Goal: Task Accomplishment & Management: Use online tool/utility

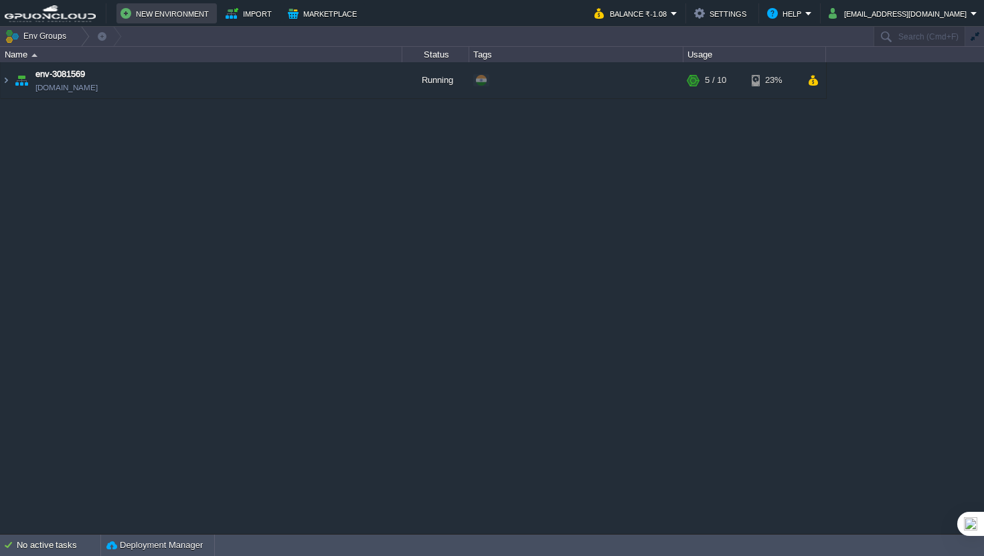
click at [136, 20] on button "New Environment" at bounding box center [166, 13] width 92 height 16
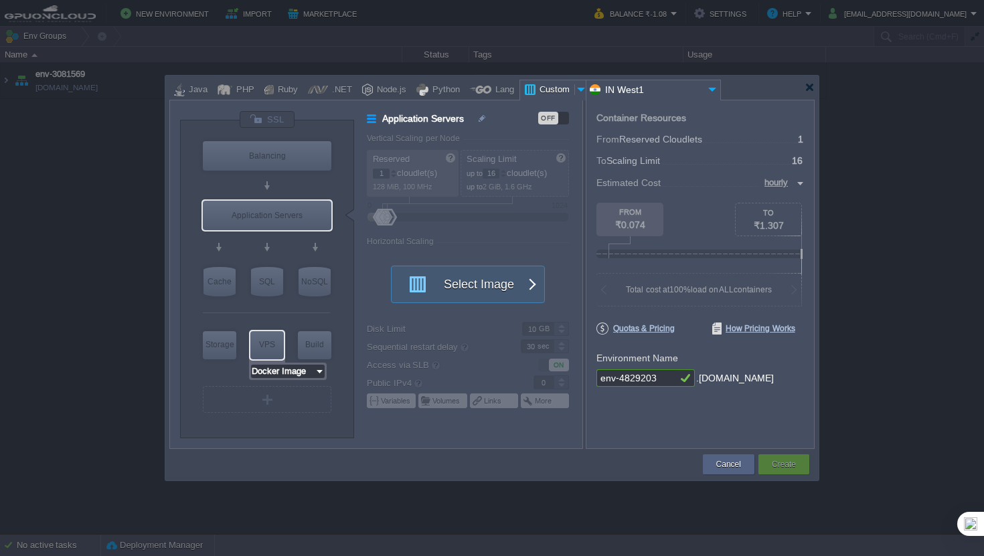
click at [286, 367] on input "Docker Image" at bounding box center [283, 371] width 64 height 13
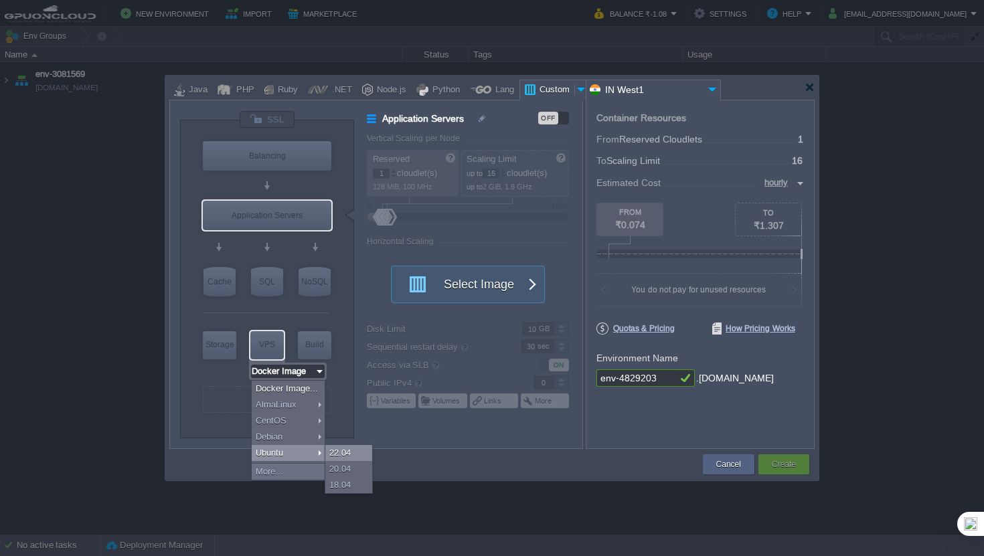
click at [354, 448] on div "22.04" at bounding box center [348, 453] width 47 height 16
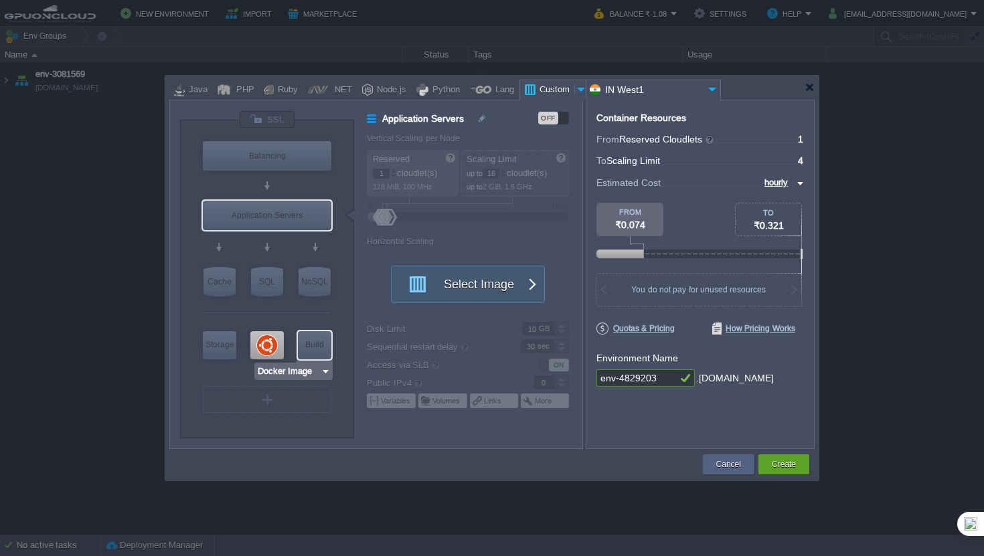
click at [285, 347] on div "VM VPS" at bounding box center [266, 344] width 37 height 35
type input "Ubuntu 22.04"
click at [275, 347] on div at bounding box center [266, 345] width 33 height 28
type input "Elastic VPS"
type input "4"
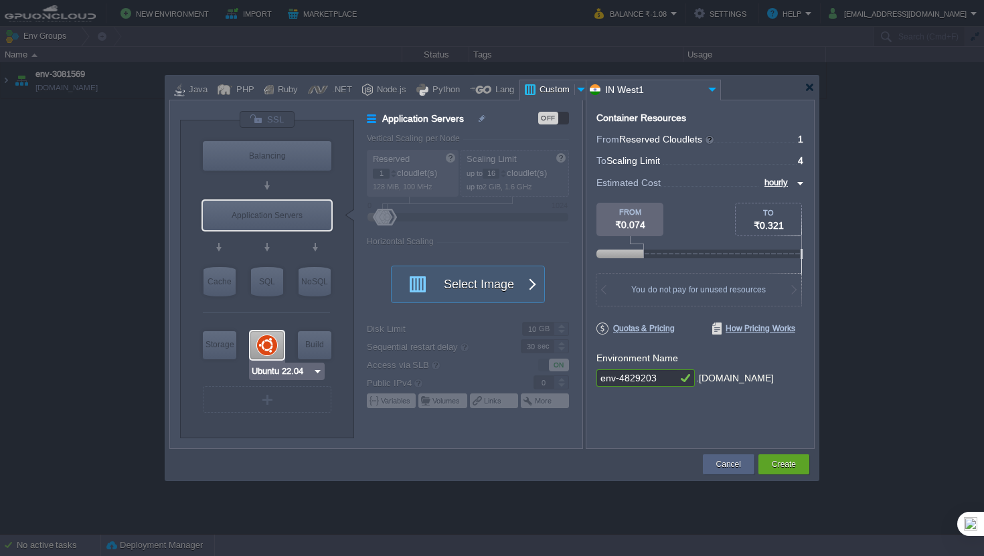
type input "Ubuntu 22.04"
type input "22.04"
type input "Stateful"
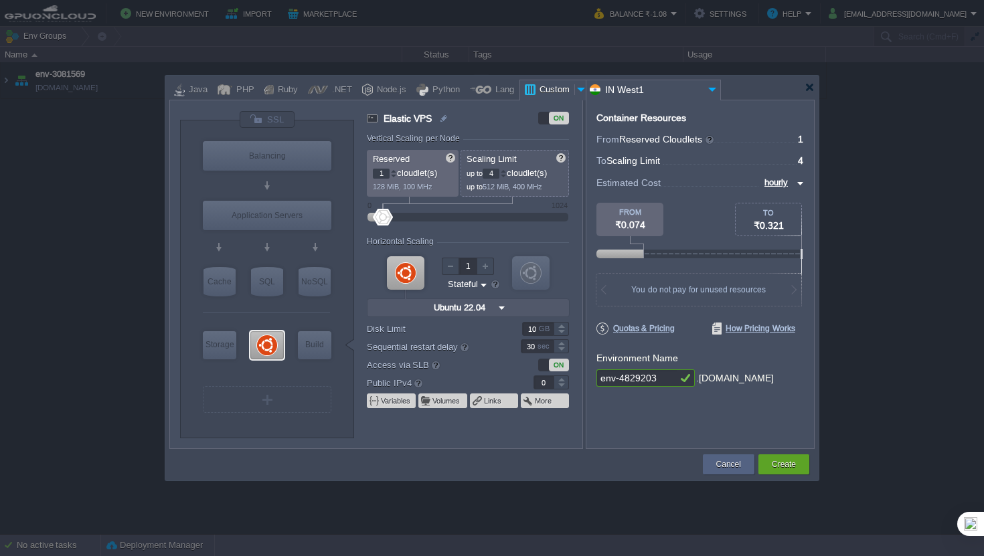
click at [506, 173] on div at bounding box center [503, 173] width 6 height 1
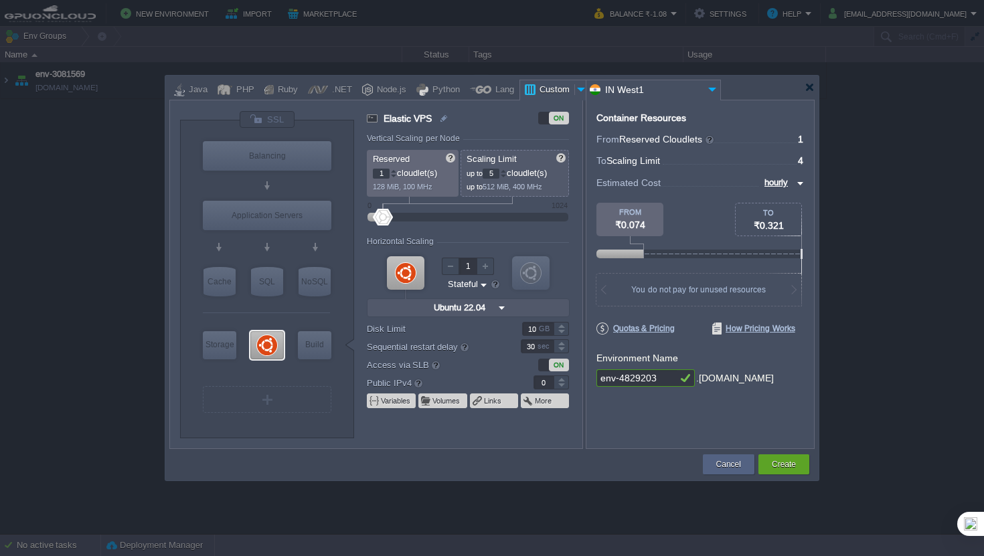
click at [503, 172] on div at bounding box center [503, 171] width 7 height 5
click at [505, 172] on div at bounding box center [503, 171] width 7 height 5
type input "8"
click at [506, 171] on div at bounding box center [503, 171] width 7 height 5
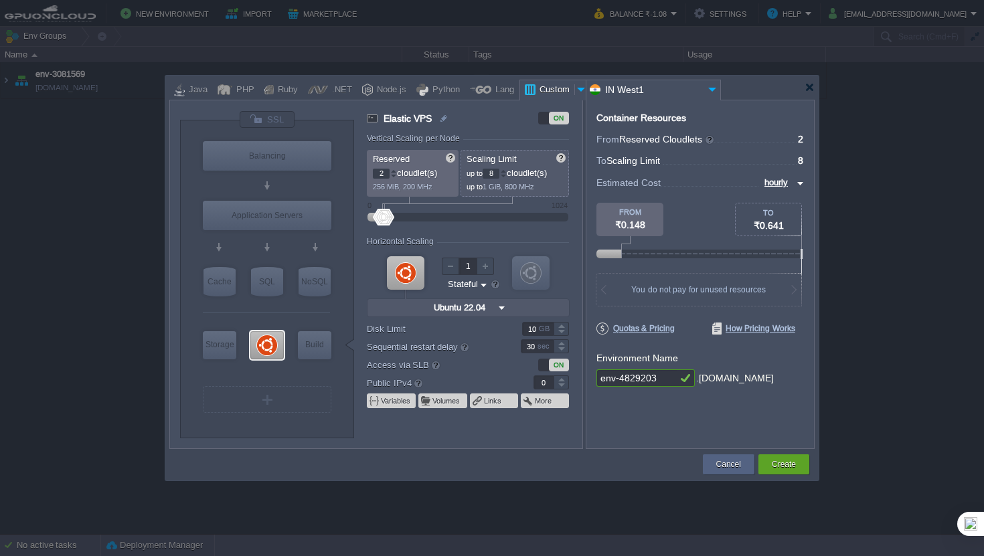
click at [394, 172] on div at bounding box center [393, 171] width 7 height 5
click at [396, 179] on p "256 MiB, 200 MHz" at bounding box center [413, 185] width 81 height 13
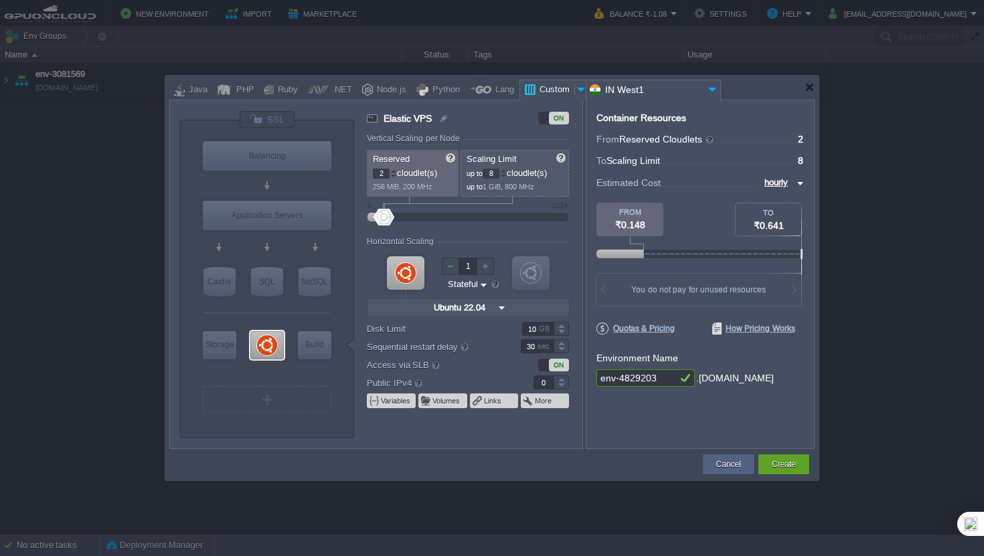
click at [396, 179] on p "256 MiB, 200 MHz" at bounding box center [413, 185] width 81 height 13
type input "1"
click at [394, 176] on div at bounding box center [393, 176] width 7 height 5
type input "1"
click at [561, 377] on div at bounding box center [560, 378] width 15 height 7
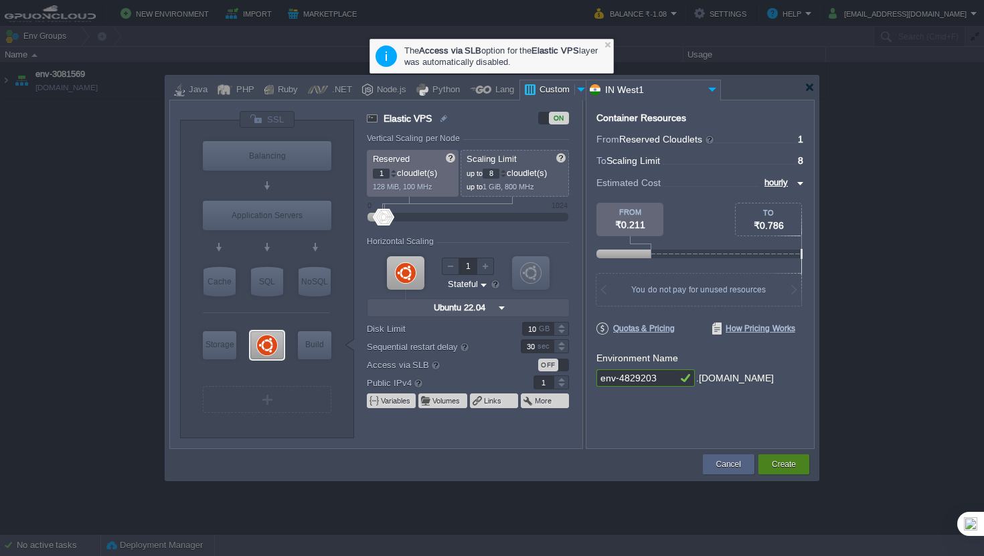
click at [783, 468] on button "Create" at bounding box center [783, 464] width 24 height 13
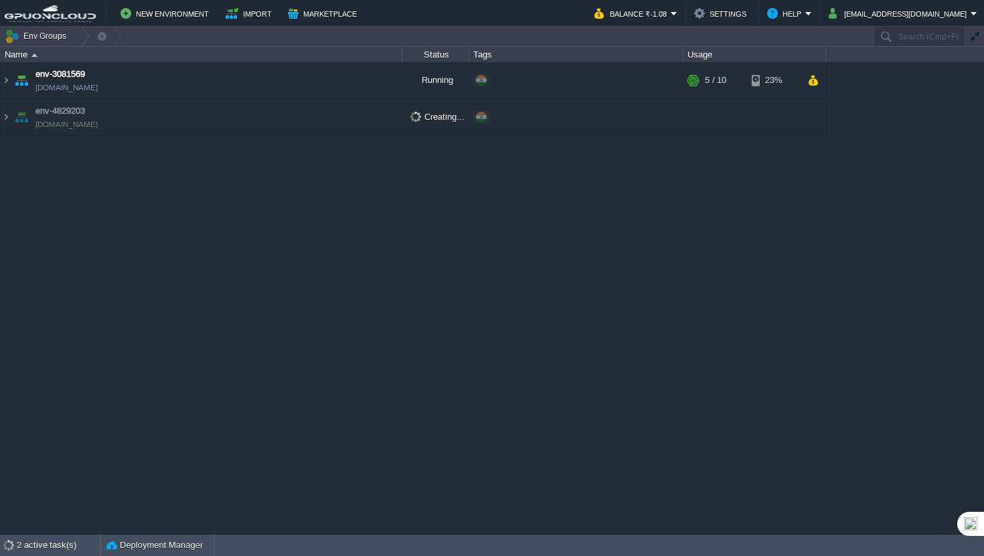
click at [12, 115] on img at bounding box center [21, 117] width 19 height 36
click at [9, 117] on img at bounding box center [6, 117] width 11 height 36
click at [258, 74] on td "env-3081569 [DOMAIN_NAME]" at bounding box center [201, 80] width 401 height 37
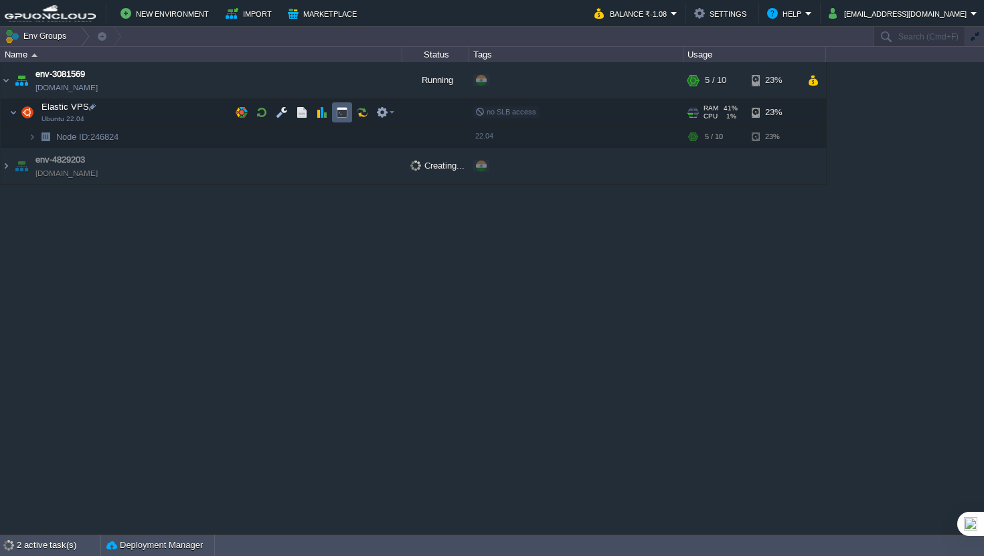
click at [341, 116] on button "button" at bounding box center [342, 112] width 12 height 12
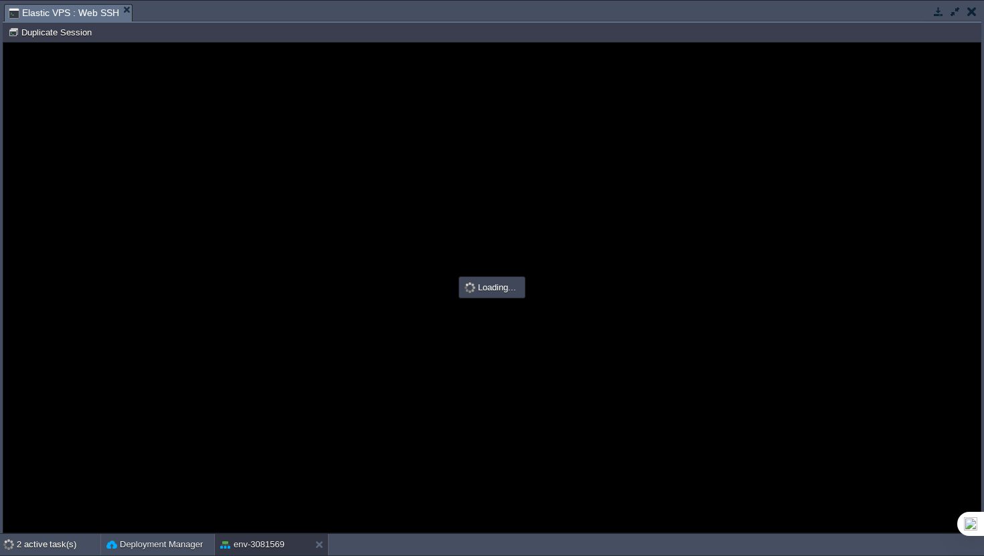
type input "#000000"
